Goal: Information Seeking & Learning: Learn about a topic

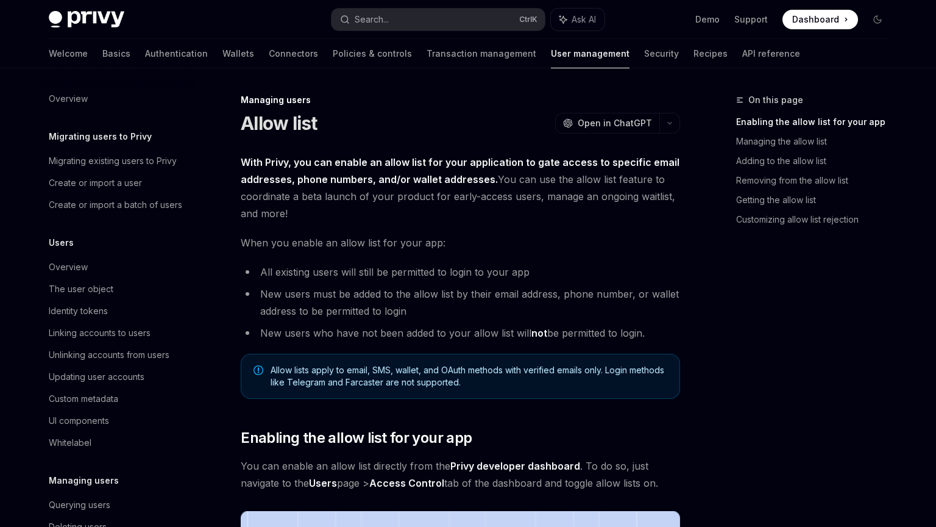
scroll to position [163, 0]
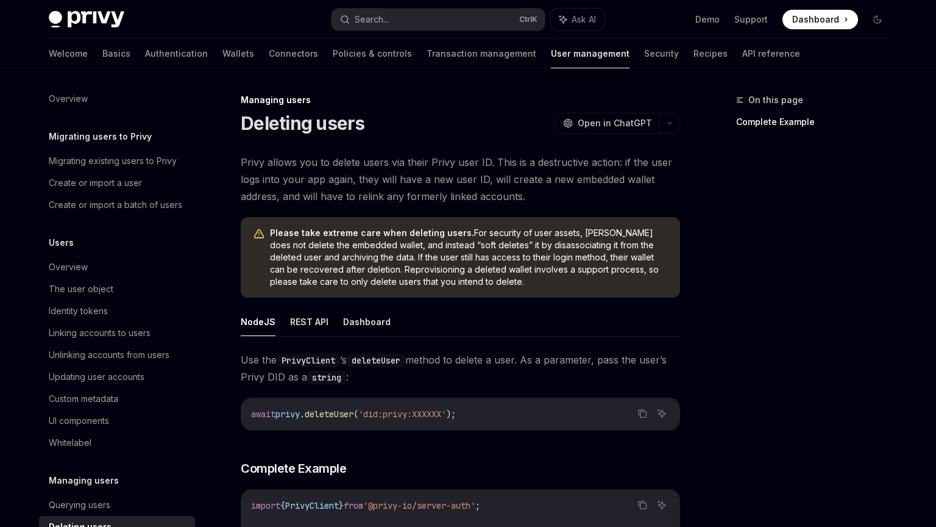
scroll to position [163, 0]
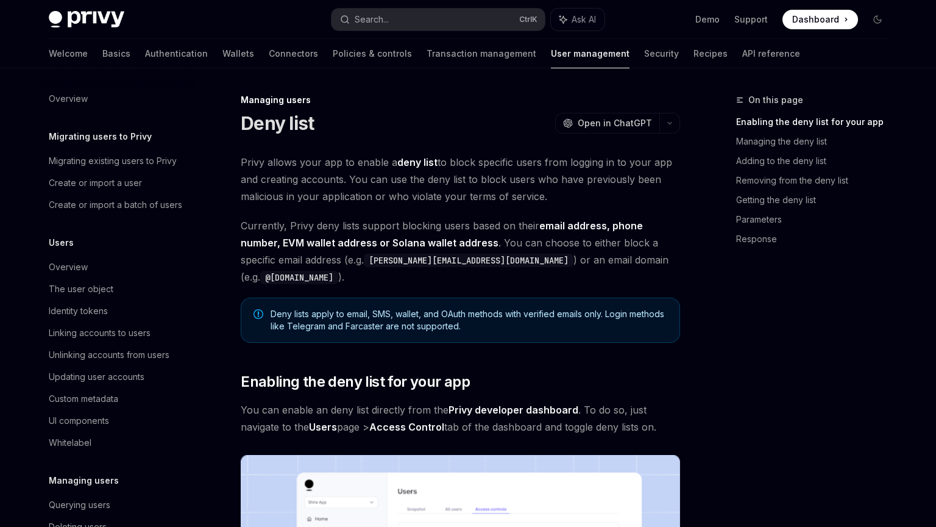
scroll to position [163, 0]
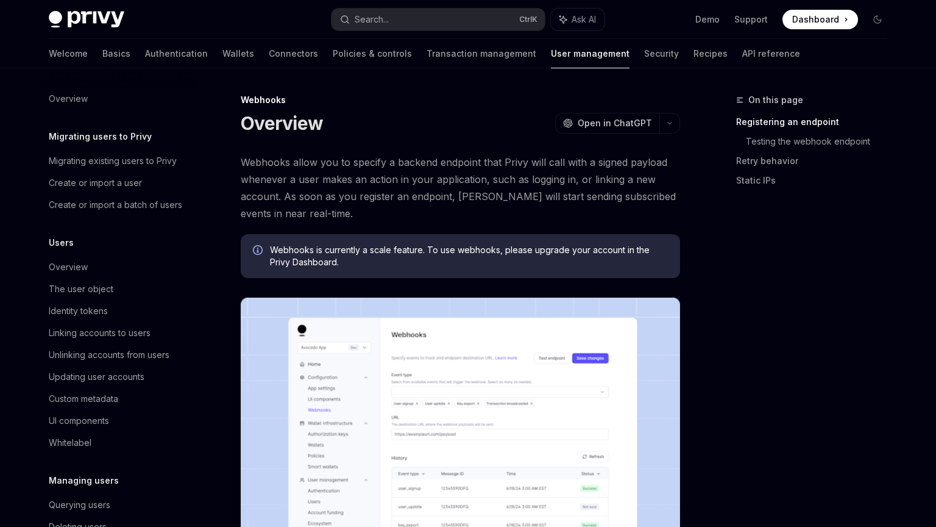
scroll to position [163, 0]
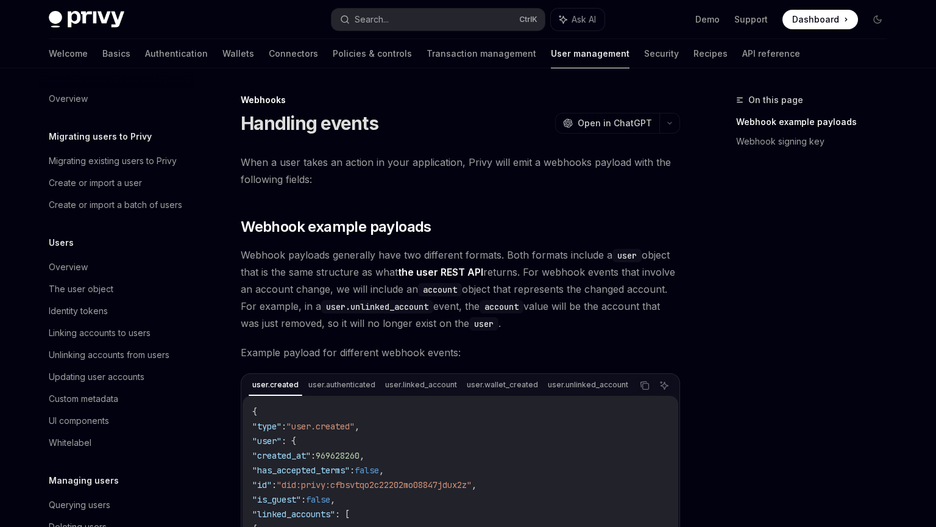
scroll to position [163, 0]
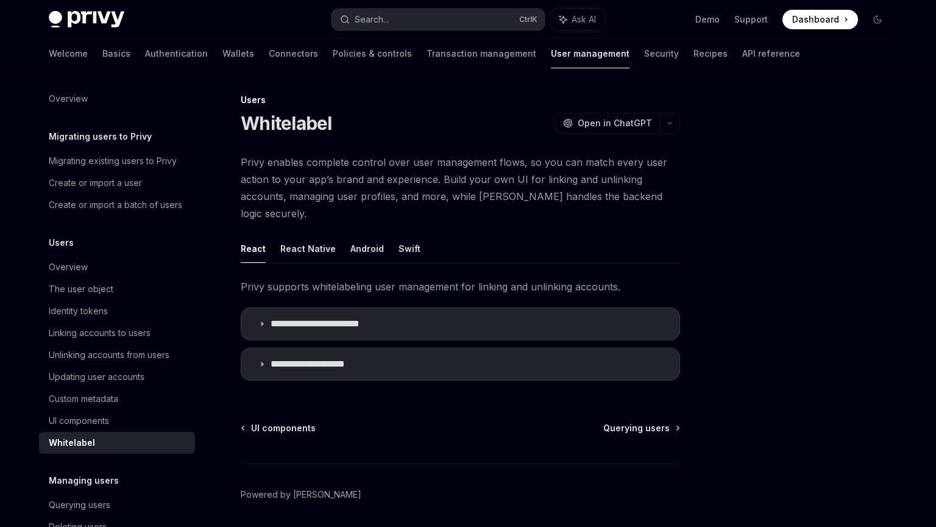
type textarea "*"
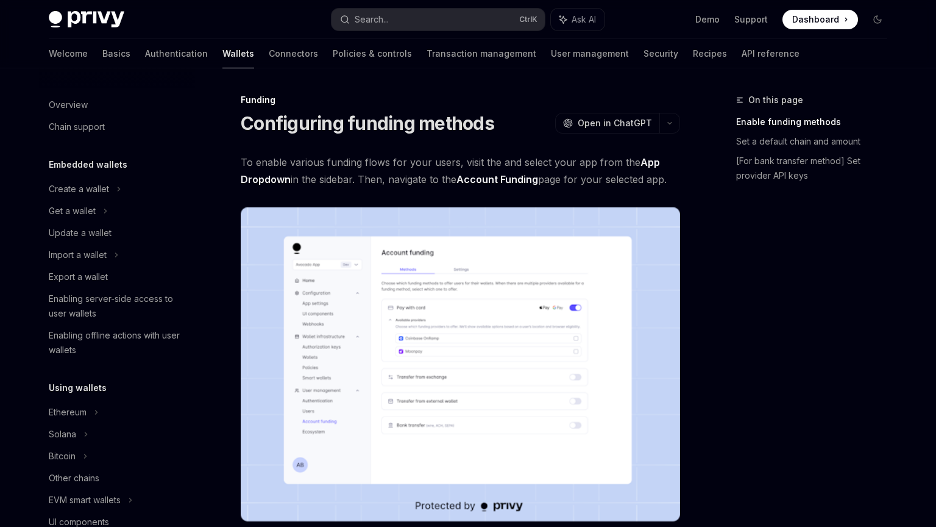
scroll to position [352, 0]
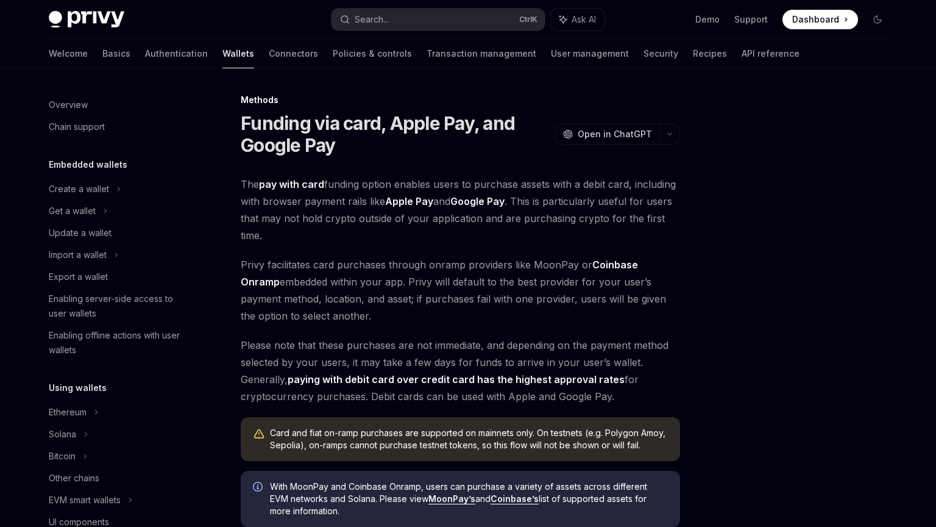
scroll to position [360, 0]
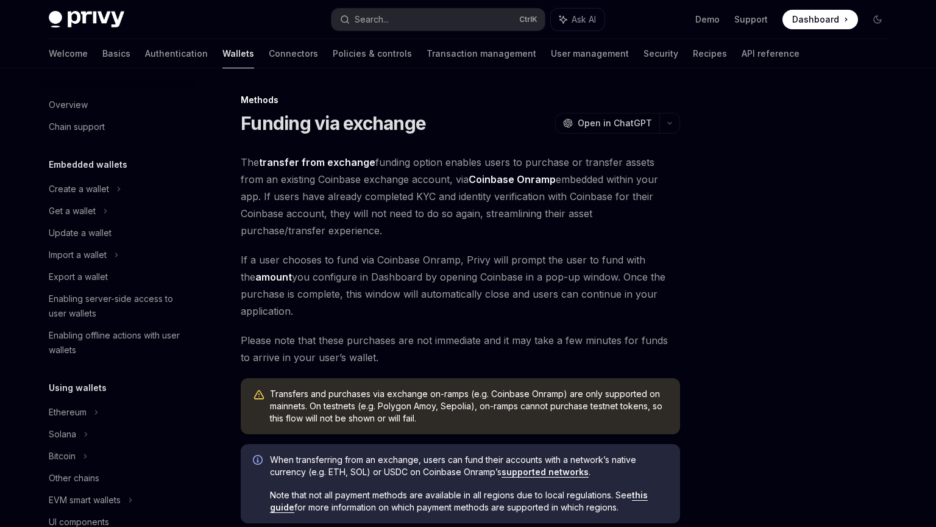
scroll to position [411, 0]
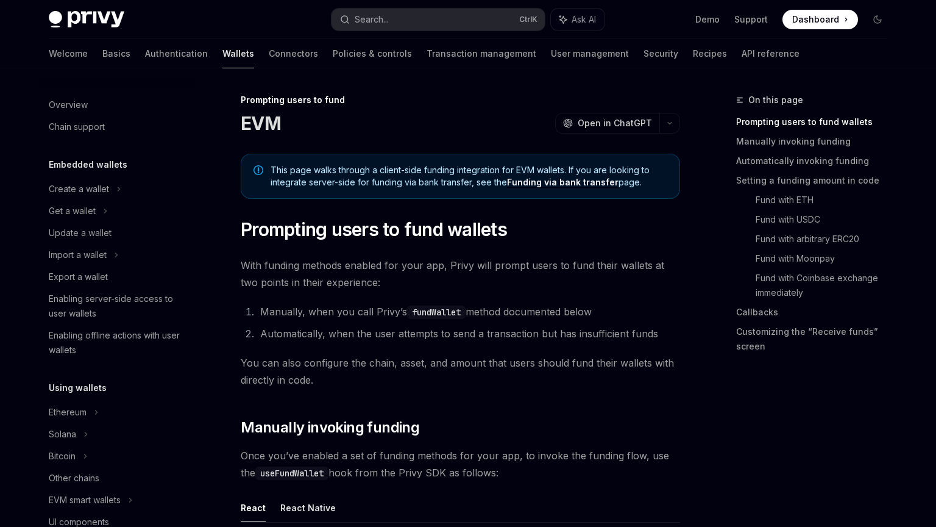
scroll to position [396, 0]
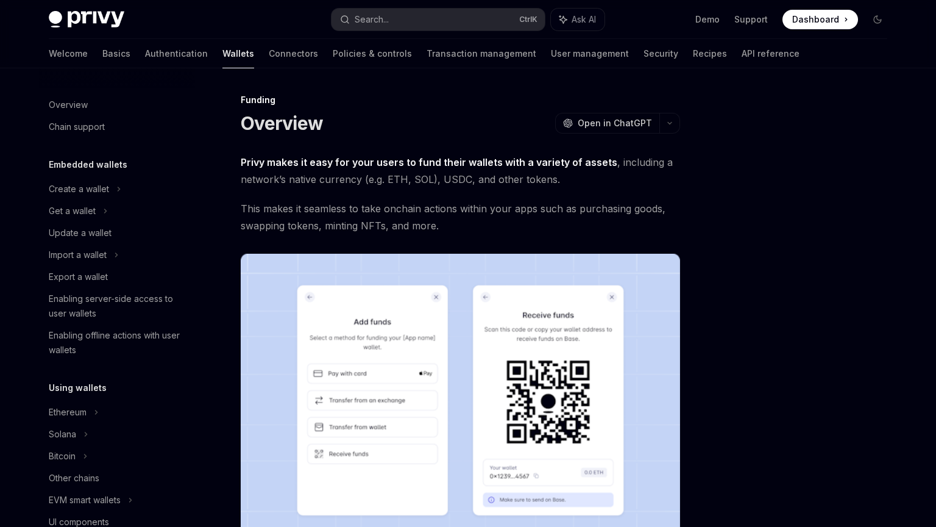
scroll to position [308, 0]
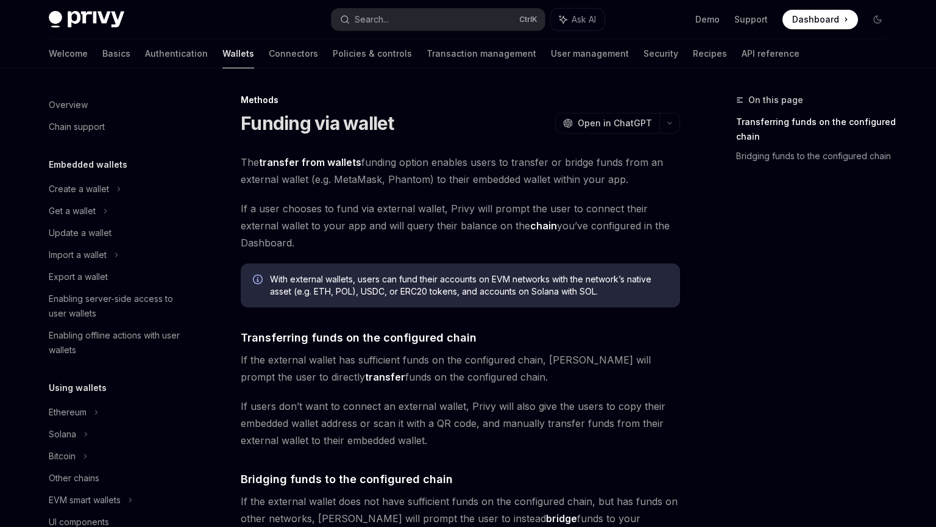
scroll to position [389, 0]
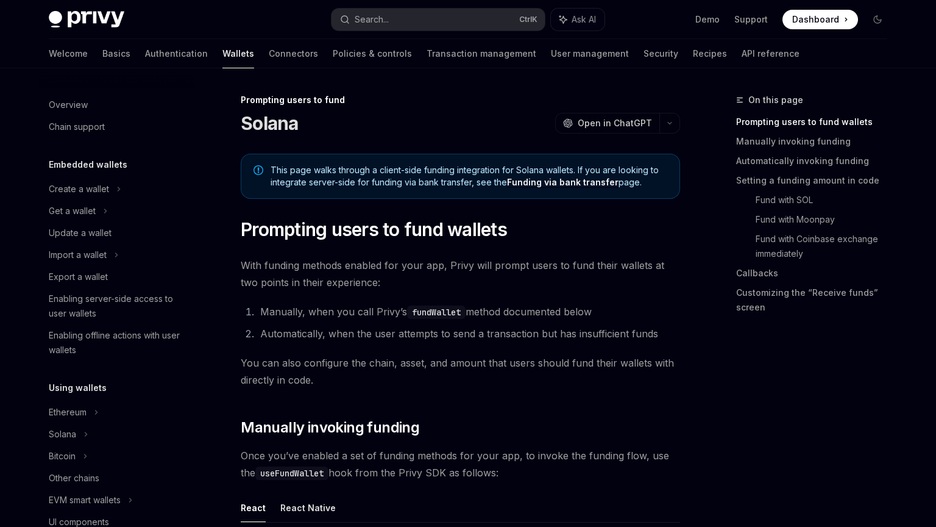
scroll to position [418, 0]
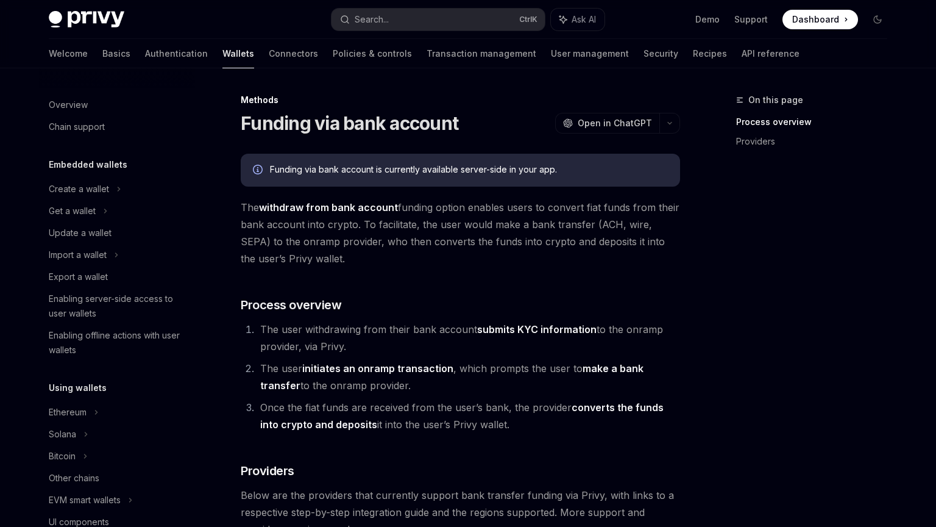
scroll to position [433, 0]
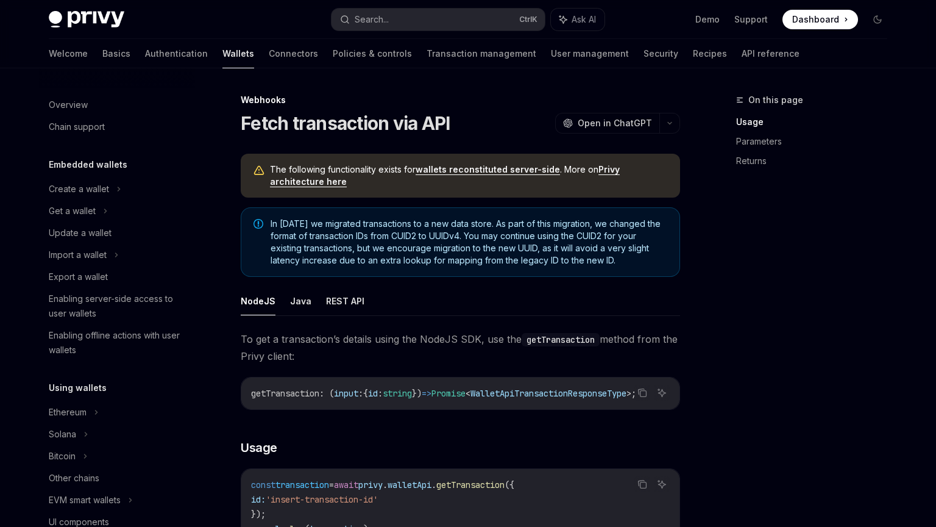
scroll to position [502, 0]
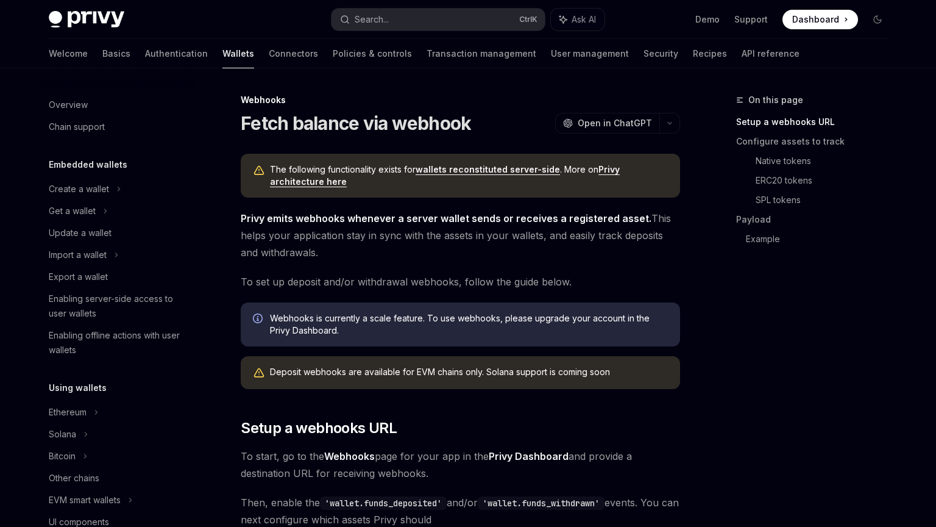
scroll to position [458, 0]
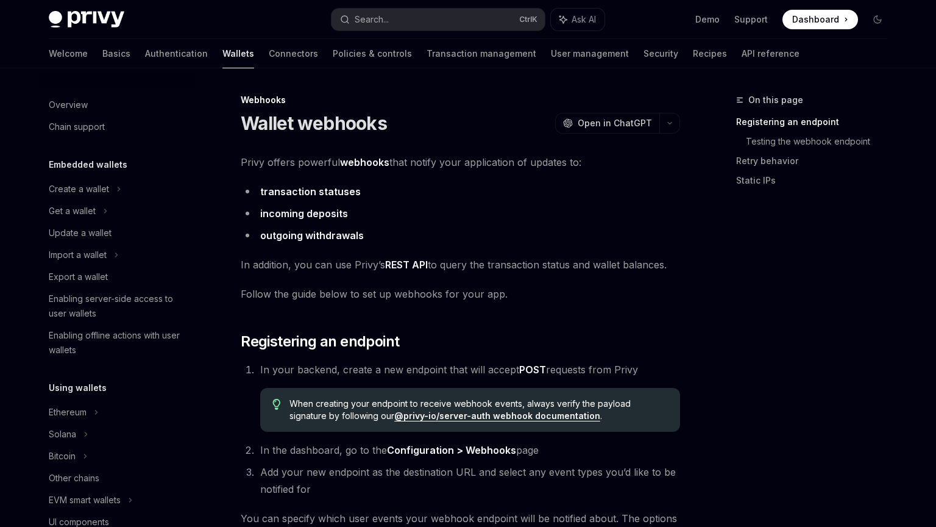
scroll to position [436, 0]
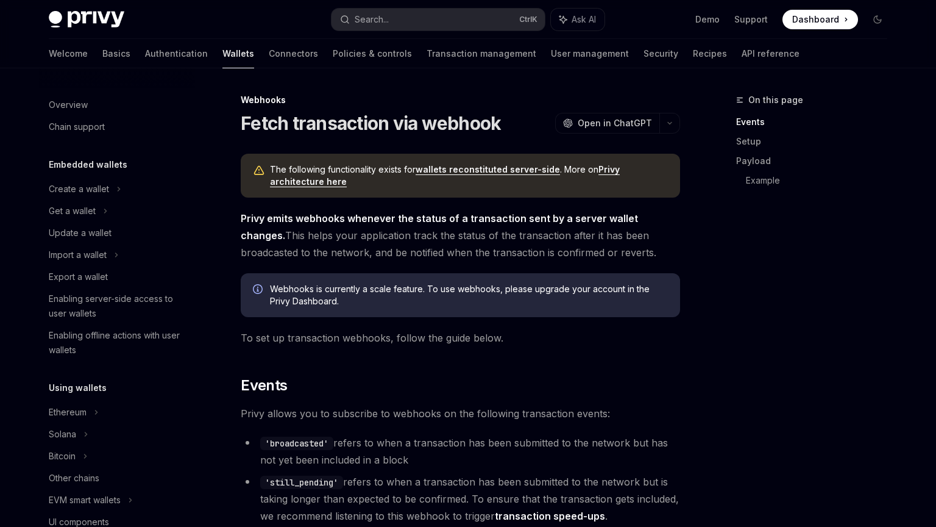
scroll to position [480, 0]
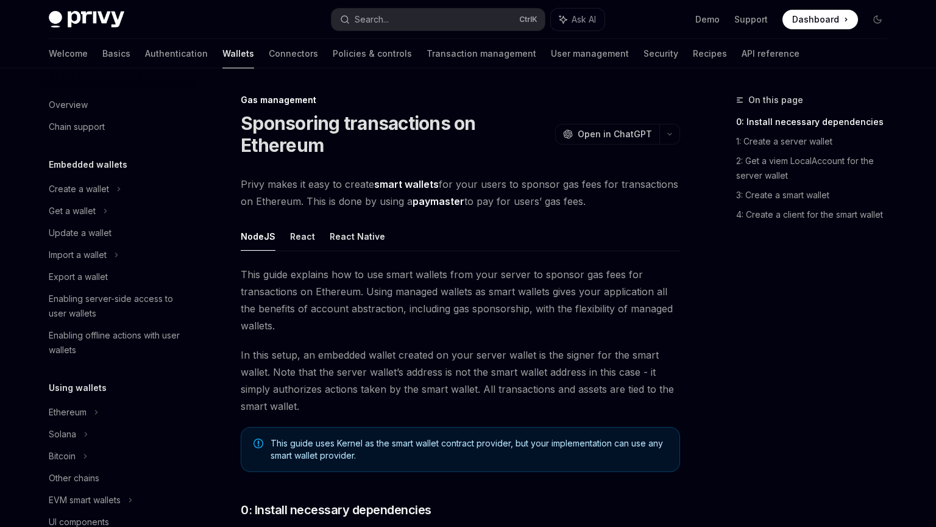
scroll to position [528, 0]
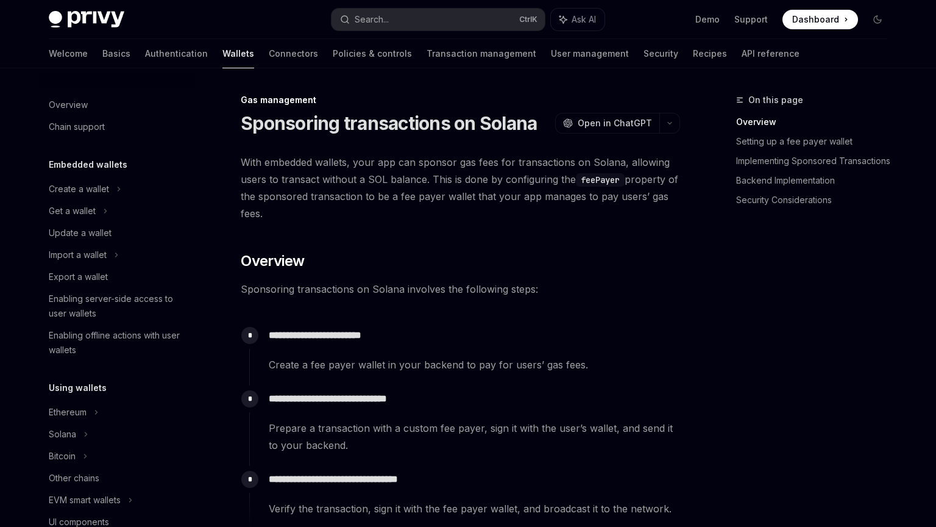
scroll to position [528, 0]
